Goal: Find specific page/section: Find specific page/section

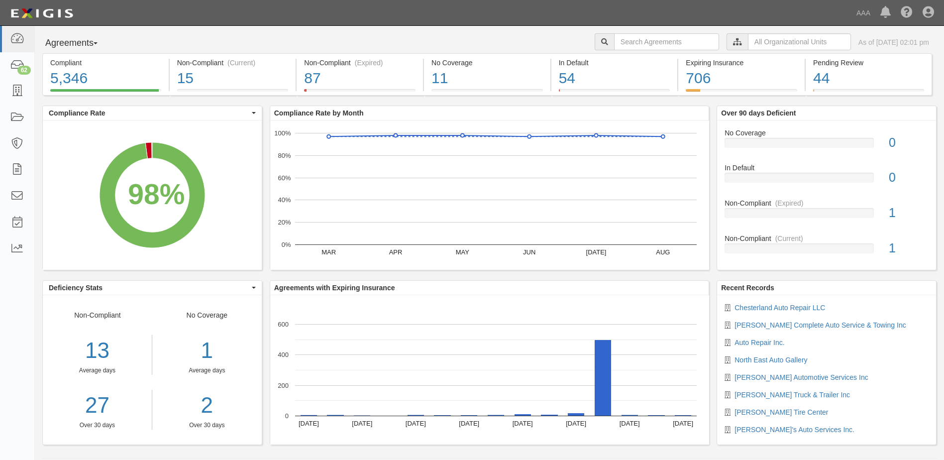
click at [98, 44] on span "button" at bounding box center [96, 43] width 4 height 2
click at [67, 62] on link "Parties" at bounding box center [82, 63] width 79 height 13
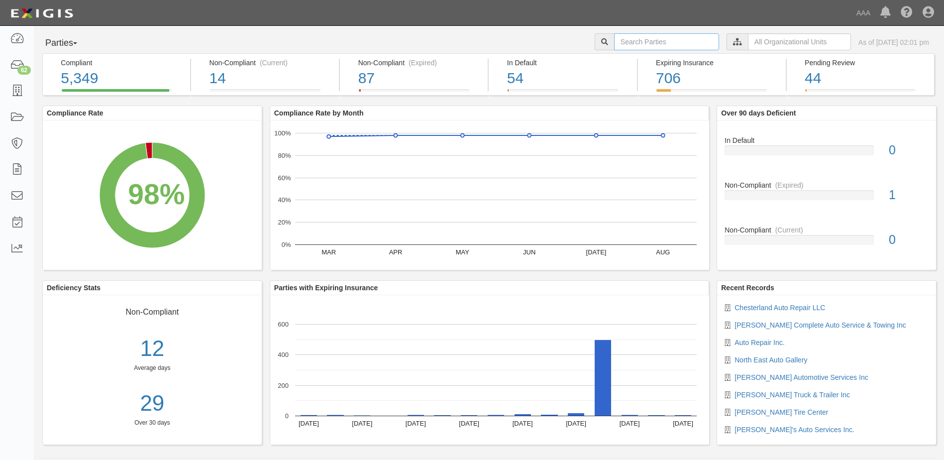
click at [614, 40] on input "text" at bounding box center [666, 41] width 105 height 17
type input "10380"
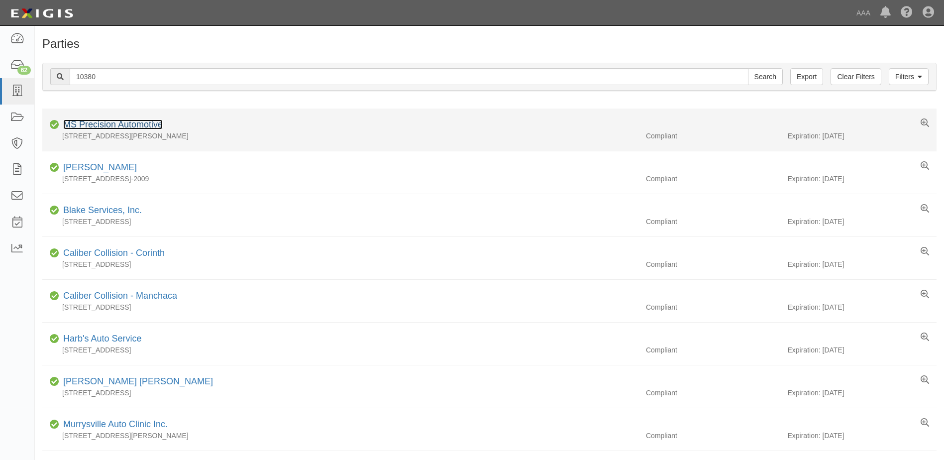
click at [84, 123] on link "MS Precision Automotive" at bounding box center [113, 124] width 100 height 10
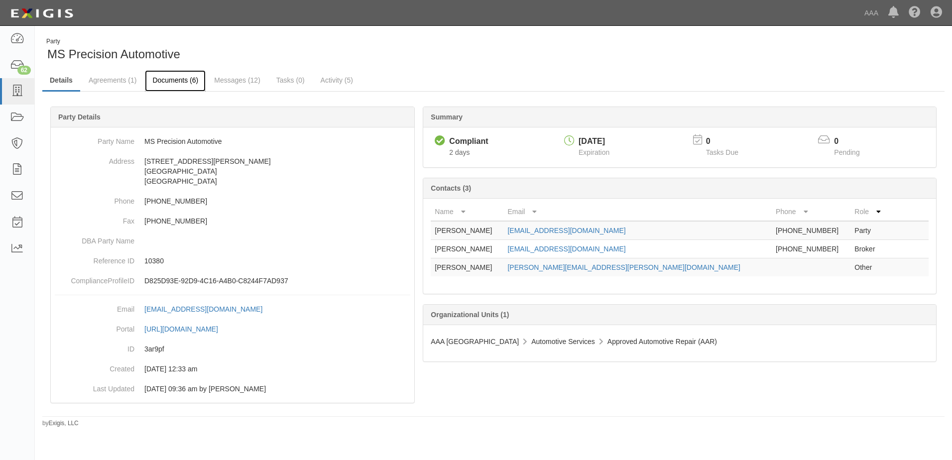
click at [168, 80] on link "Documents (6)" at bounding box center [175, 80] width 61 height 21
